Goal: Task Accomplishment & Management: Use online tool/utility

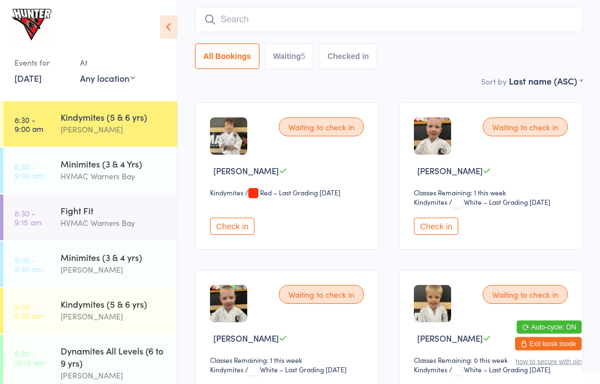
scroll to position [93, 0]
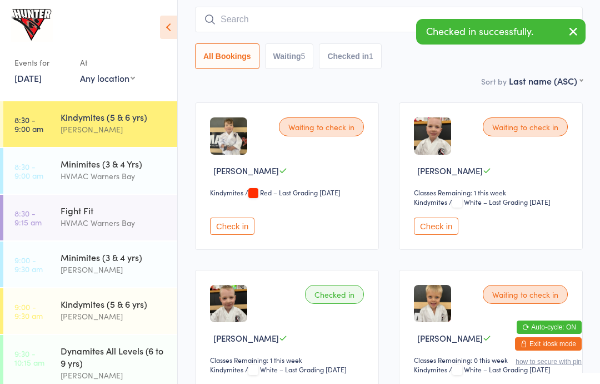
click at [431, 235] on button "Check in" at bounding box center [436, 225] width 44 height 17
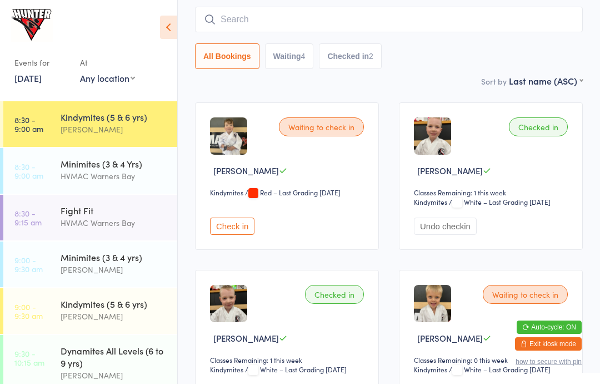
scroll to position [0, 0]
click at [128, 206] on div "Fight Fit" at bounding box center [114, 210] width 107 height 12
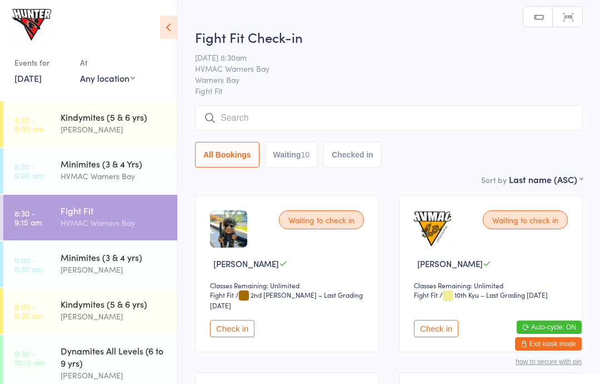
click at [437, 337] on button "Check in" at bounding box center [436, 328] width 44 height 17
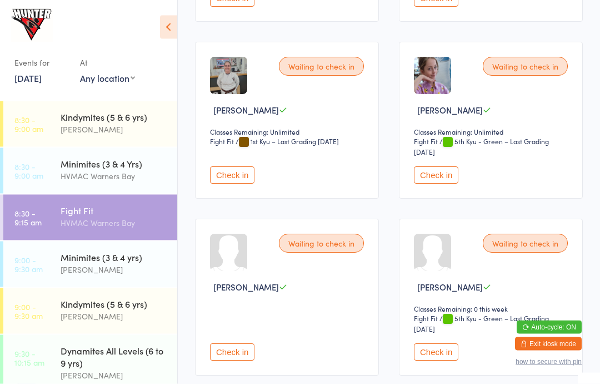
scroll to position [665, 0]
click at [223, 183] on button "Check in" at bounding box center [232, 174] width 44 height 17
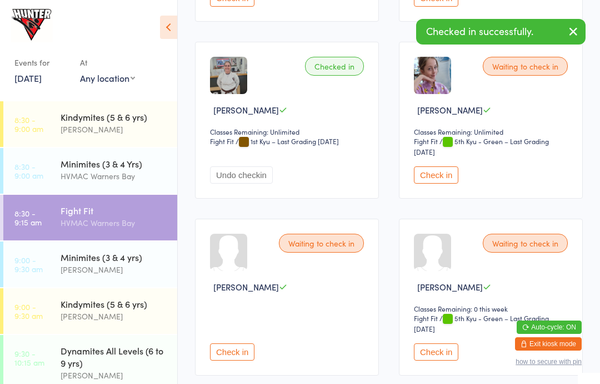
click at [440, 183] on button "Check in" at bounding box center [436, 174] width 44 height 17
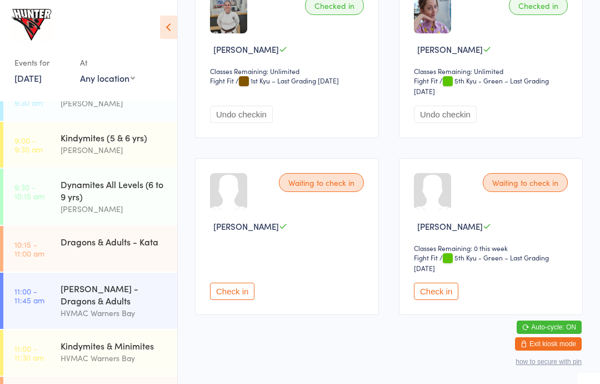
scroll to position [166, 0]
click at [143, 246] on div "Dragons & Adults - Kata" at bounding box center [114, 242] width 107 height 12
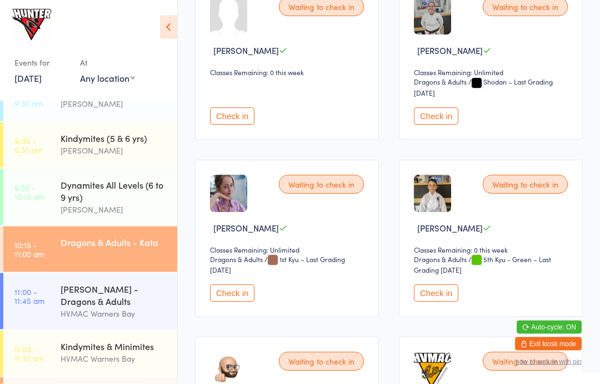
scroll to position [1441, 0]
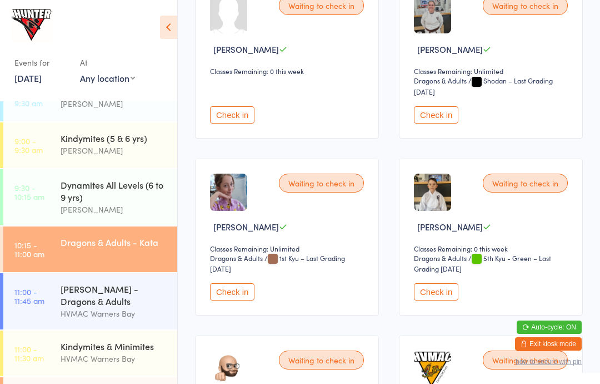
click at [450, 123] on button "Check in" at bounding box center [436, 114] width 44 height 17
click at [250, 300] on button "Check in" at bounding box center [232, 291] width 44 height 17
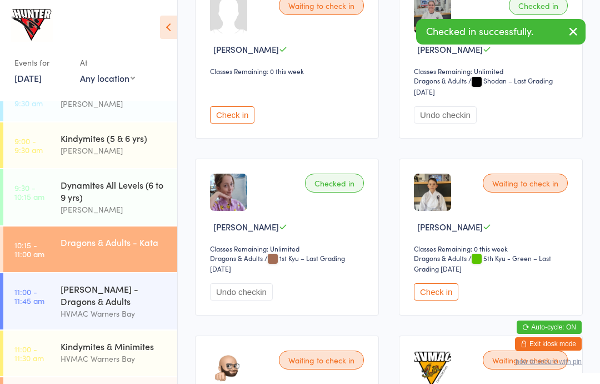
click at [127, 295] on div "[PERSON_NAME] - Dragons & Adults" at bounding box center [114, 294] width 107 height 24
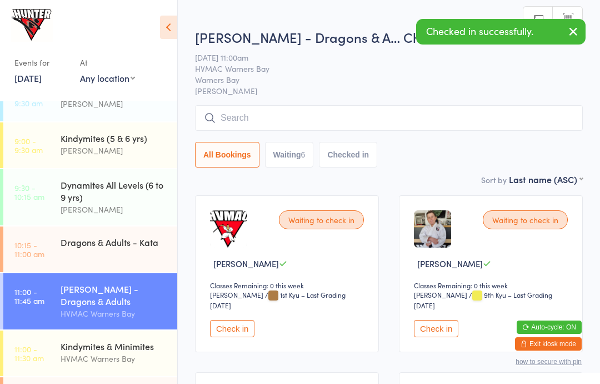
click at [599, 220] on ui-view "[PERSON_NAME] - Dragons & A… Check-in [DATE] 11:00am HVMAC Warners Bay Warners …" at bounding box center [389, 372] width 422 height 688
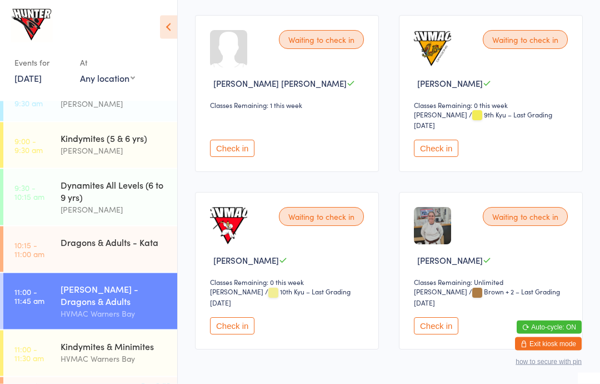
scroll to position [376, 0]
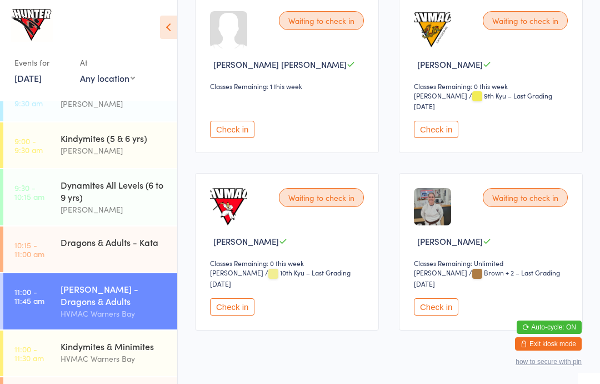
click at [440, 315] on button "Check in" at bounding box center [436, 306] width 44 height 17
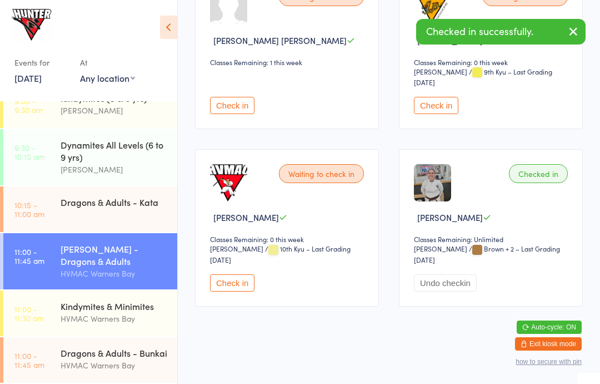
scroll to position [210, 0]
click at [137, 362] on div "HVMAC Warners Bay" at bounding box center [114, 365] width 107 height 13
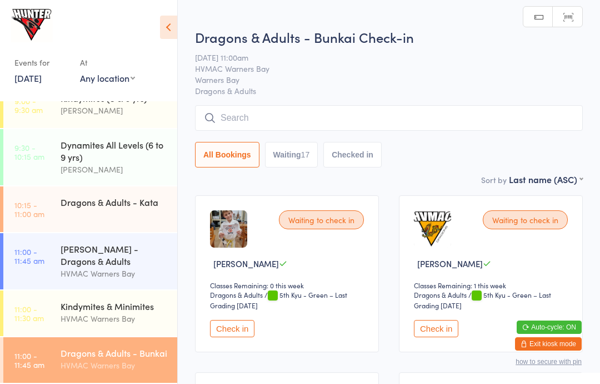
click at [172, 24] on icon at bounding box center [168, 27] width 17 height 23
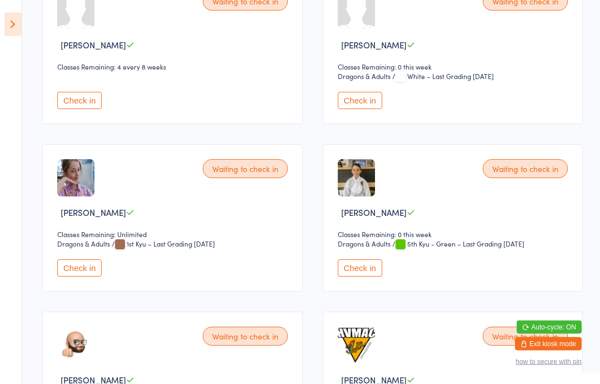
scroll to position [888, 0]
click at [91, 276] on button "Check in" at bounding box center [79, 267] width 44 height 17
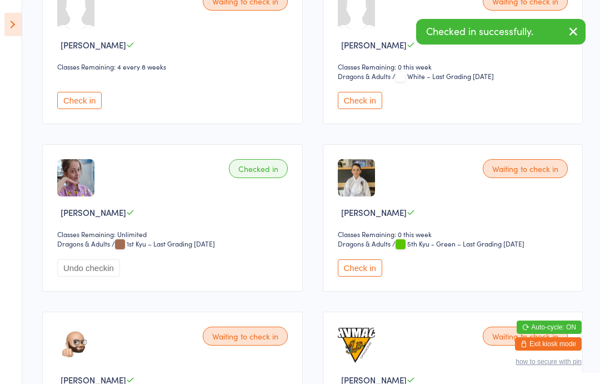
click at [18, 21] on icon at bounding box center [12, 24] width 17 height 23
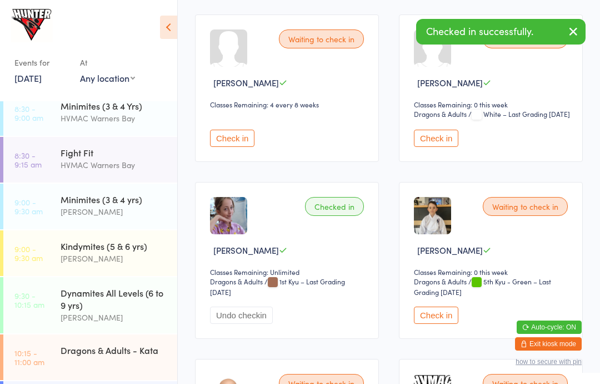
scroll to position [51, 0]
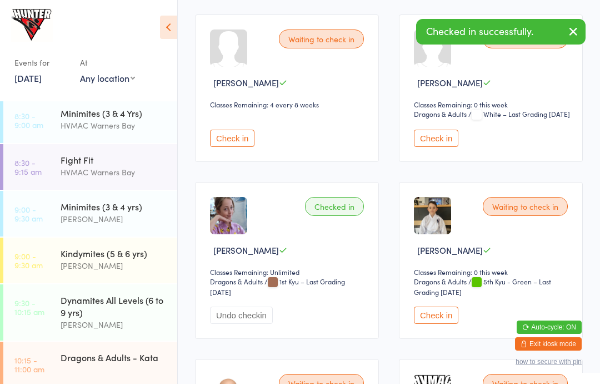
click at [126, 250] on div "Kindymites (5 & 6 yrs)" at bounding box center [114, 253] width 107 height 12
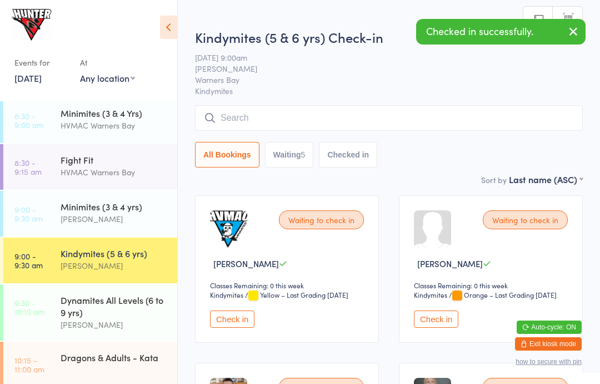
click at [176, 24] on icon at bounding box center [168, 27] width 17 height 23
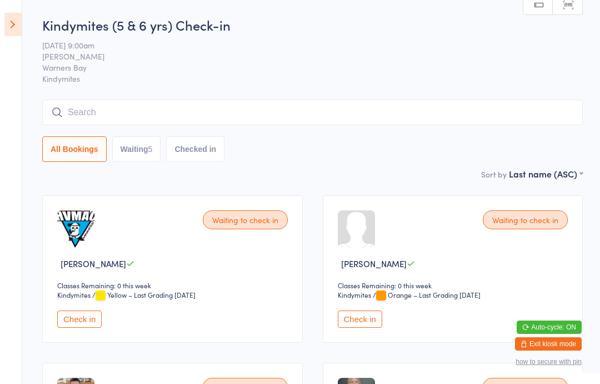
click at [17, 22] on icon at bounding box center [12, 24] width 17 height 23
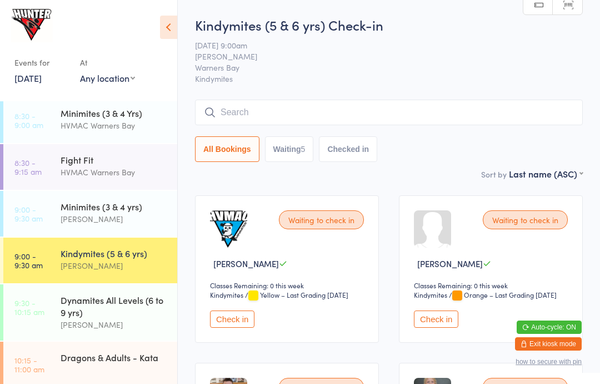
click at [84, 154] on div "Fight Fit" at bounding box center [114, 159] width 107 height 12
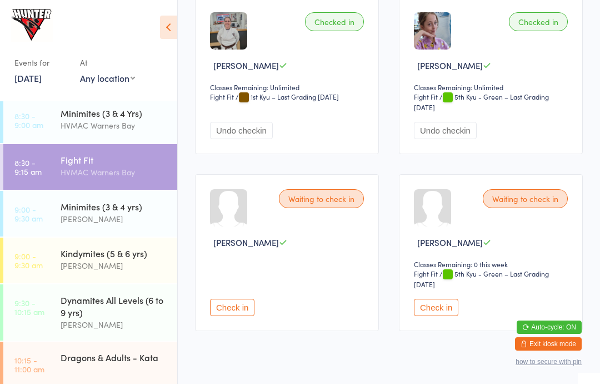
scroll to position [726, 0]
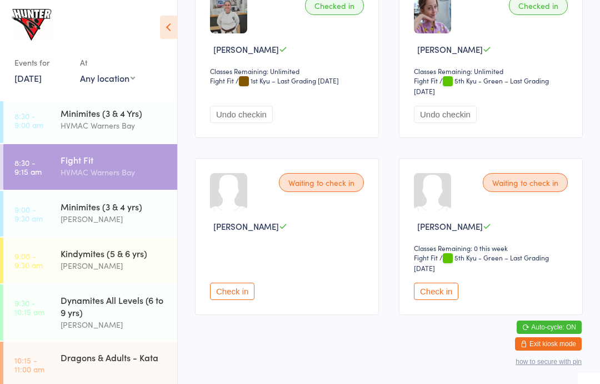
click at [429, 300] on button "Check in" at bounding box center [436, 290] width 44 height 17
click at [173, 22] on icon at bounding box center [168, 27] width 17 height 23
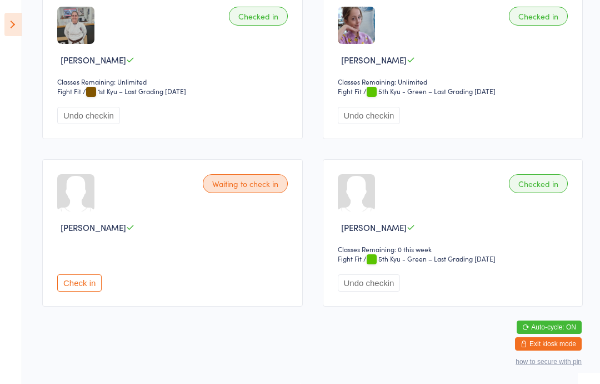
scroll to position [686, 0]
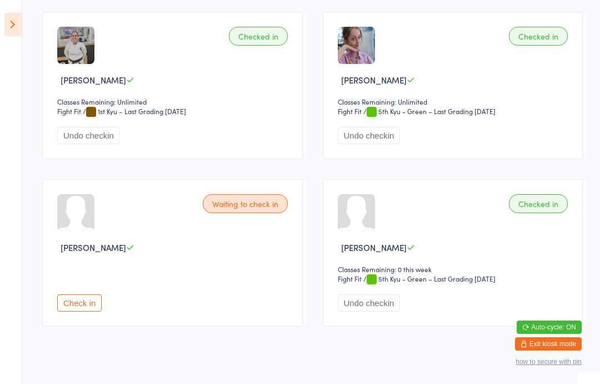
click at [5, 7] on aside "Events for [DATE] [DATE] [DATE] Sun Mon Tue Wed Thu Fri Sat 31 27 28 29 30 31 0…" at bounding box center [11, 192] width 22 height 384
click at [6, 23] on icon at bounding box center [12, 24] width 17 height 23
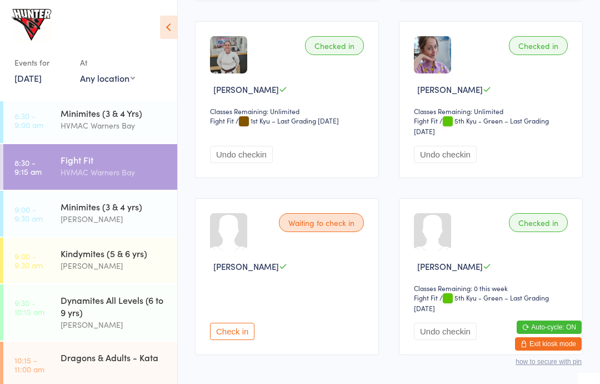
click at [117, 167] on div "HVMAC Warners Bay" at bounding box center [114, 172] width 107 height 13
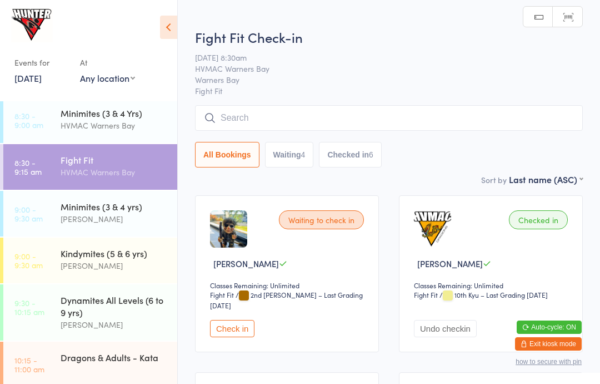
click at [167, 18] on icon at bounding box center [168, 27] width 17 height 23
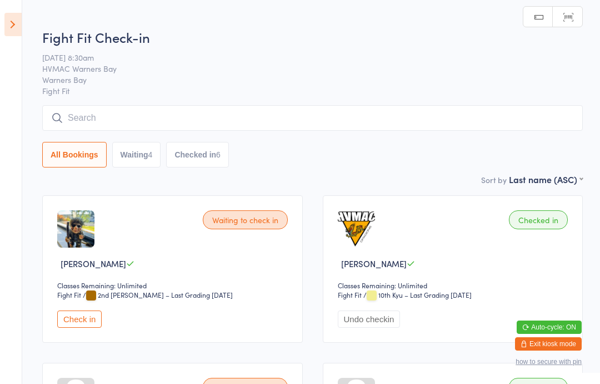
click at [579, 16] on link "Scanner input" at bounding box center [567, 17] width 29 height 21
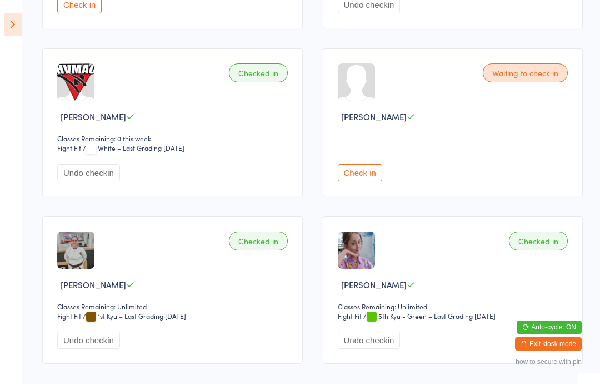
scroll to position [492, 0]
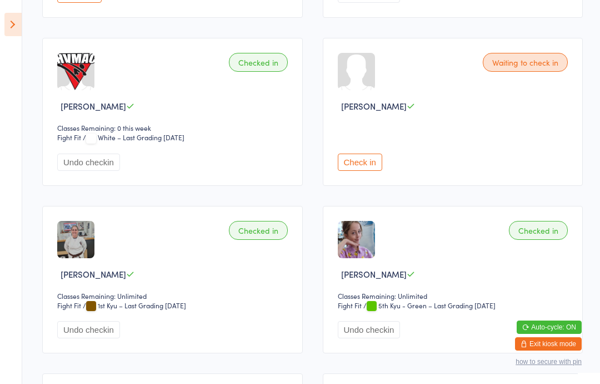
click at [363, 158] on div "Check in" at bounding box center [455, 148] width 234 height 43
click at [350, 165] on button "Check in" at bounding box center [360, 161] width 44 height 17
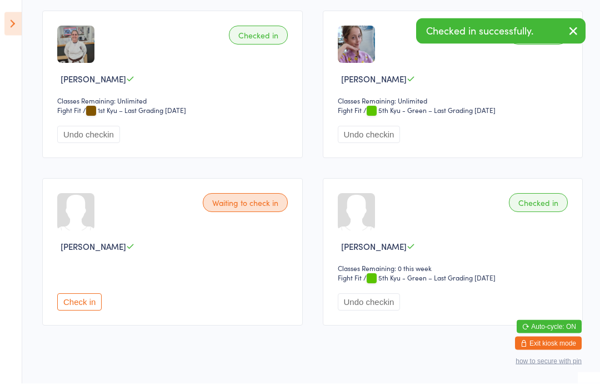
scroll to position [686, 0]
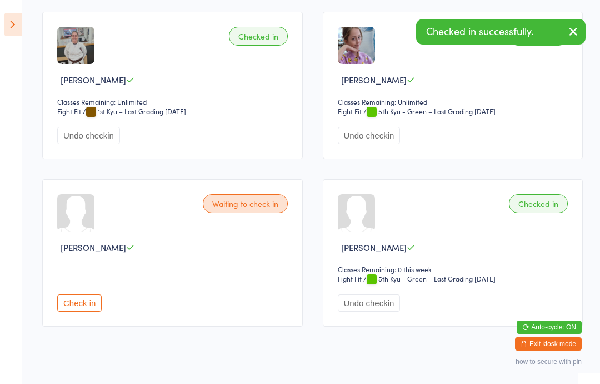
click at [96, 311] on button "Check in" at bounding box center [79, 302] width 44 height 17
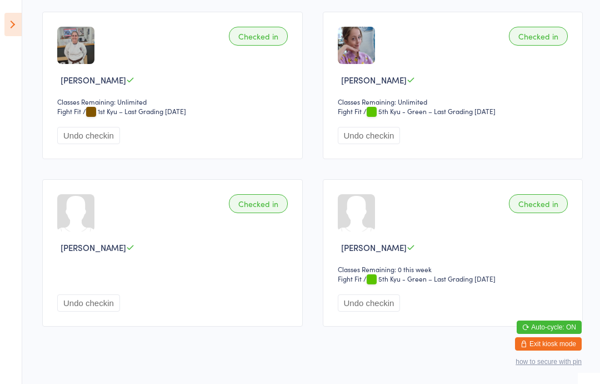
click at [7, 17] on icon at bounding box center [12, 24] width 17 height 23
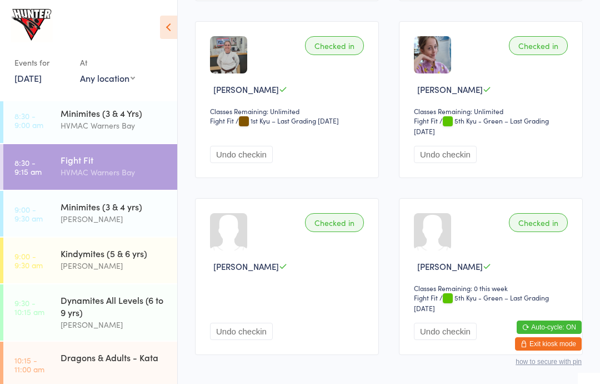
click at [42, 308] on time "9:30 - 10:15 am" at bounding box center [29, 307] width 30 height 18
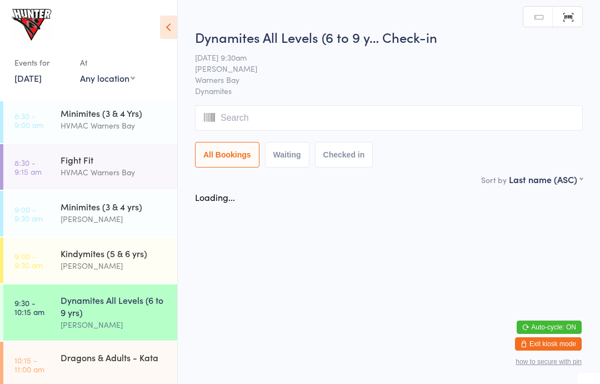
click at [163, 28] on icon at bounding box center [168, 27] width 17 height 23
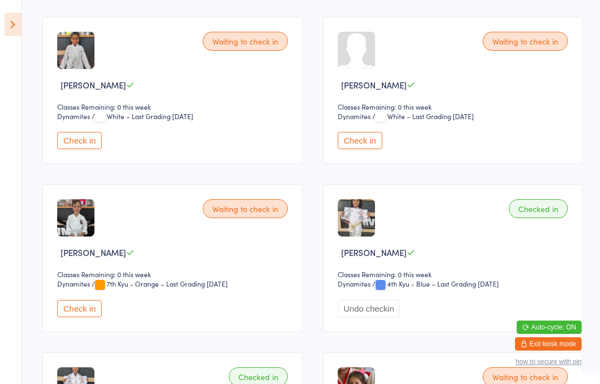
scroll to position [352, 0]
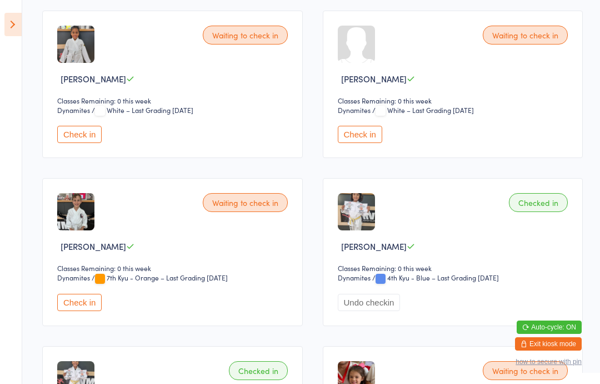
click at [76, 283] on select "Dynamites" at bounding box center [80, 277] width 47 height 11
click at [72, 311] on button "Check in" at bounding box center [79, 301] width 44 height 17
click at [18, 26] on icon at bounding box center [12, 24] width 17 height 23
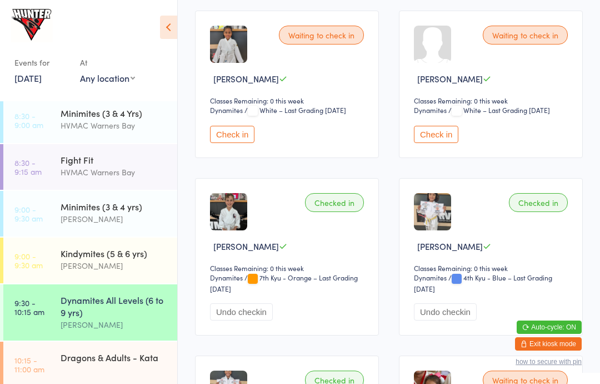
click at [116, 113] on div "Minimites (3 & 4 Yrs)" at bounding box center [114, 113] width 107 height 12
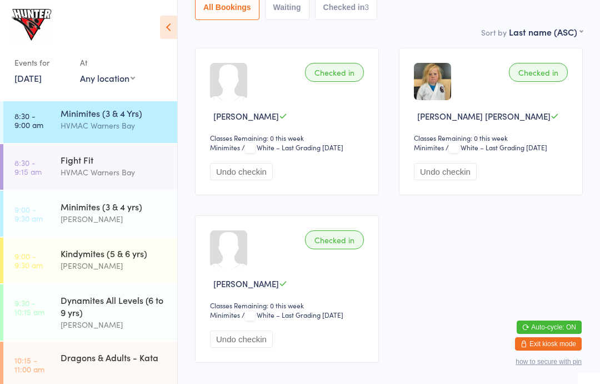
scroll to position [175, 0]
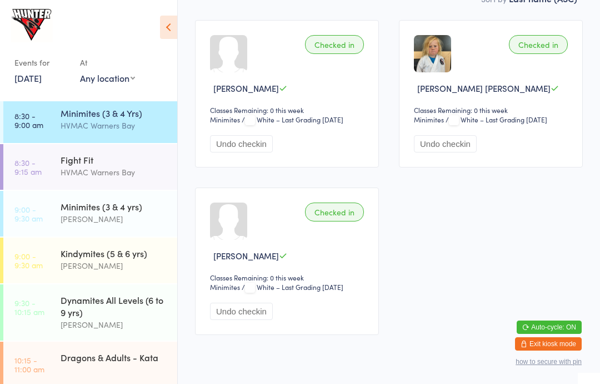
click at [130, 165] on div "Fight Fit" at bounding box center [114, 159] width 107 height 12
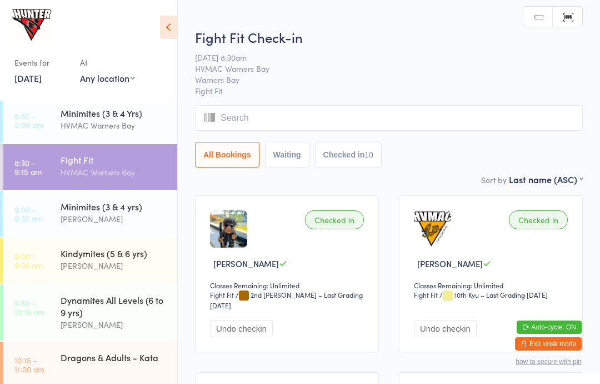
click at [113, 77] on select "Any location [GEOGRAPHIC_DATA]" at bounding box center [107, 78] width 55 height 12
click at [121, 217] on div "[PERSON_NAME]" at bounding box center [114, 218] width 107 height 13
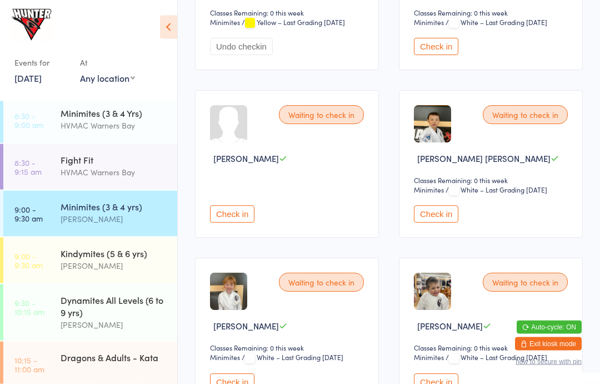
scroll to position [272, 0]
click at [553, 118] on div "Waiting to check in" at bounding box center [525, 114] width 85 height 19
click at [445, 222] on button "Check in" at bounding box center [436, 213] width 44 height 17
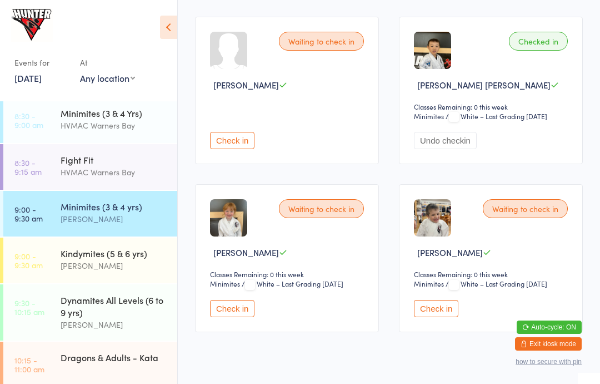
scroll to position [390, 0]
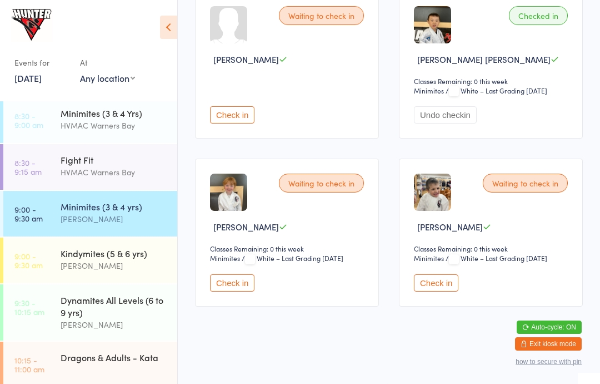
click at [451, 274] on button "Check in" at bounding box center [436, 282] width 44 height 17
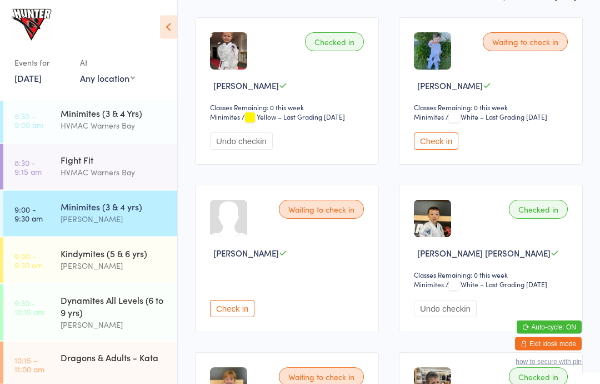
scroll to position [176, 0]
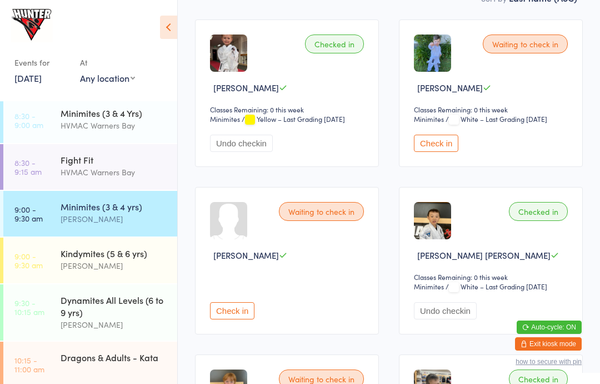
click at [440, 148] on button "Check in" at bounding box center [436, 143] width 44 height 17
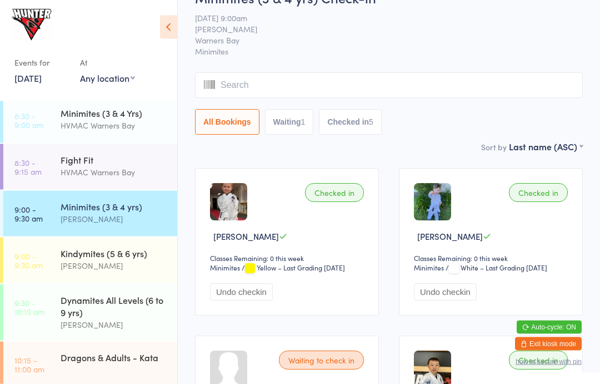
scroll to position [0, 0]
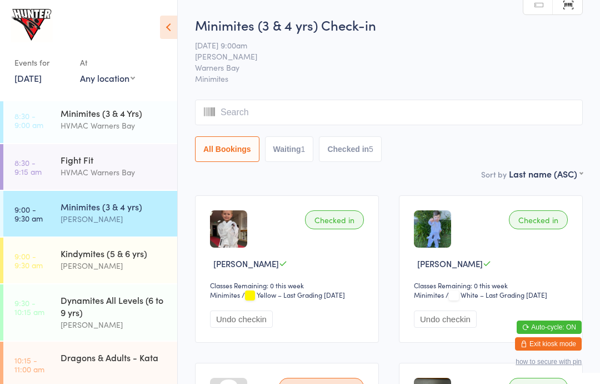
click at [121, 261] on div "[PERSON_NAME]" at bounding box center [114, 265] width 107 height 13
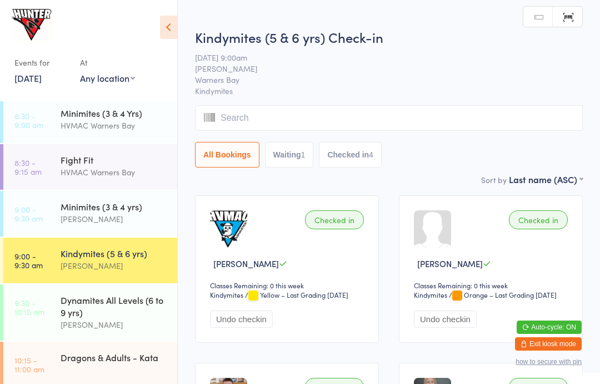
click at [176, 26] on icon at bounding box center [168, 27] width 17 height 23
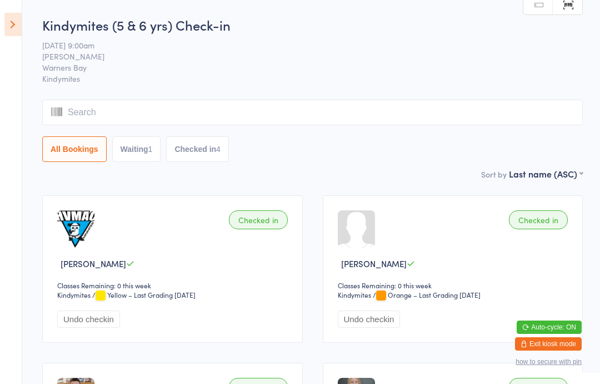
click at [11, 34] on icon at bounding box center [12, 24] width 17 height 23
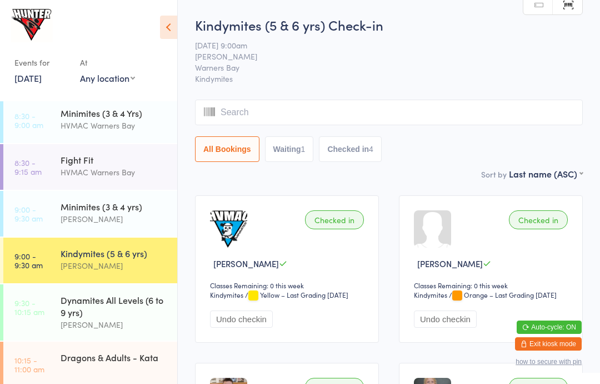
click at [94, 315] on div "Dynamites All Levels (6 to 9 yrs)" at bounding box center [114, 305] width 107 height 24
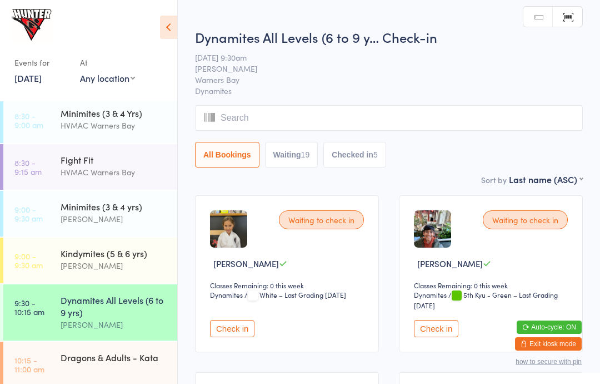
click at [166, 33] on icon at bounding box center [168, 27] width 17 height 23
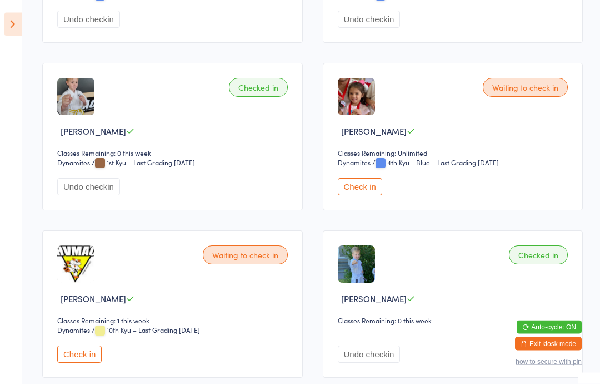
scroll to position [803, 0]
click at [361, 195] on button "Check in" at bounding box center [360, 185] width 44 height 17
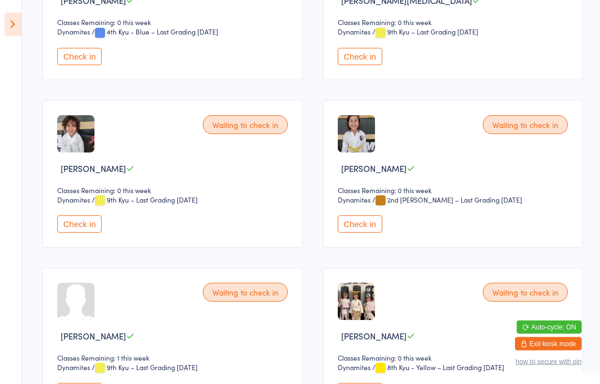
scroll to position [1435, 0]
click at [75, 37] on select "Dynamites" at bounding box center [80, 32] width 47 height 11
click at [76, 64] on button "Check in" at bounding box center [79, 55] width 44 height 17
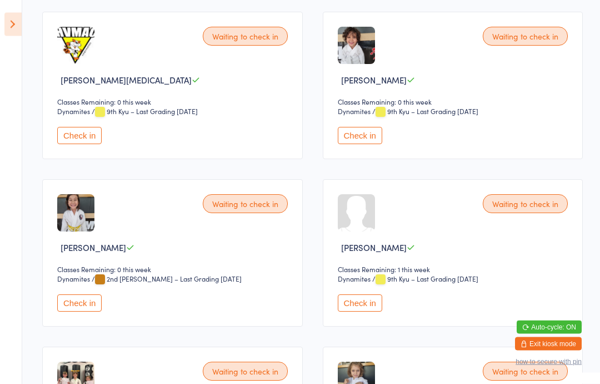
click at [72, 312] on button "Check in" at bounding box center [79, 303] width 44 height 17
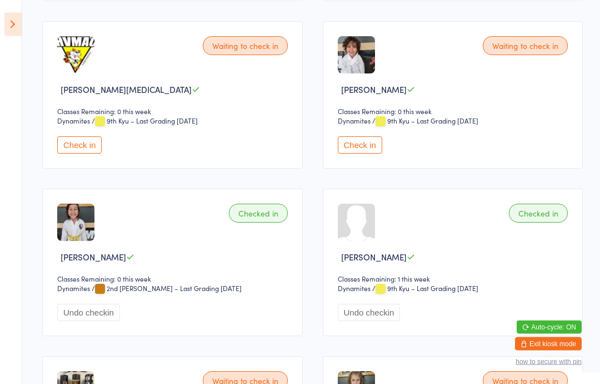
click at [356, 154] on button "Check in" at bounding box center [360, 145] width 44 height 17
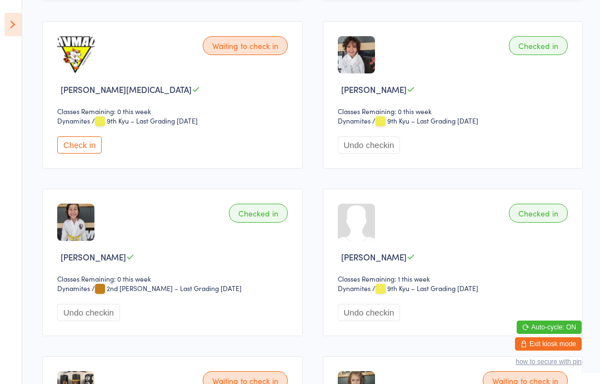
click at [72, 153] on button "Check in" at bounding box center [79, 144] width 44 height 17
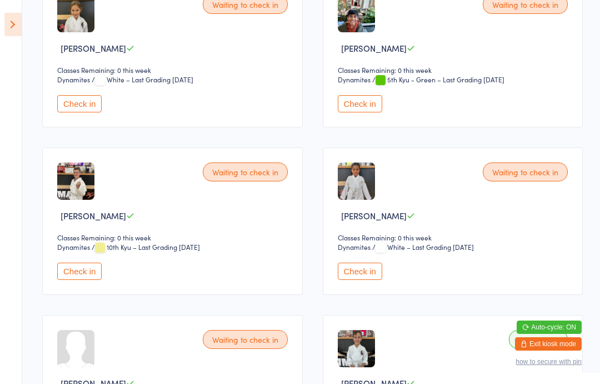
scroll to position [212, 0]
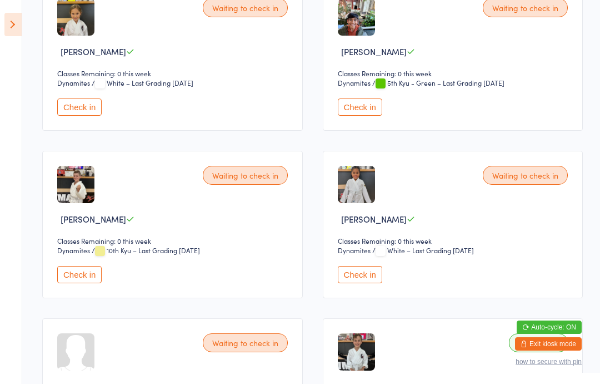
click at [96, 283] on button "Check in" at bounding box center [79, 274] width 44 height 17
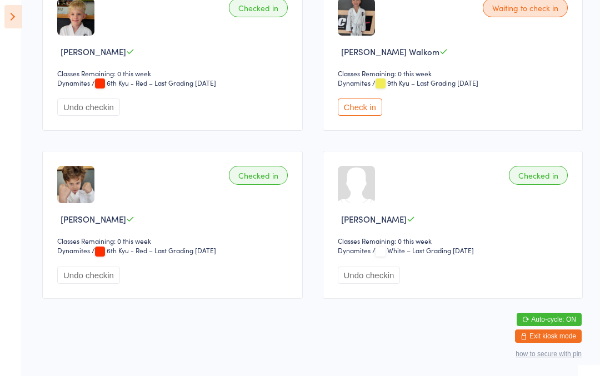
scroll to position [2047, 0]
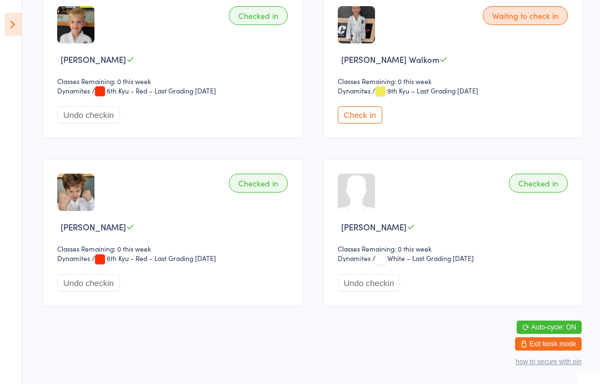
click at [358, 123] on button "Check in" at bounding box center [360, 114] width 44 height 17
